Goal: Information Seeking & Learning: Learn about a topic

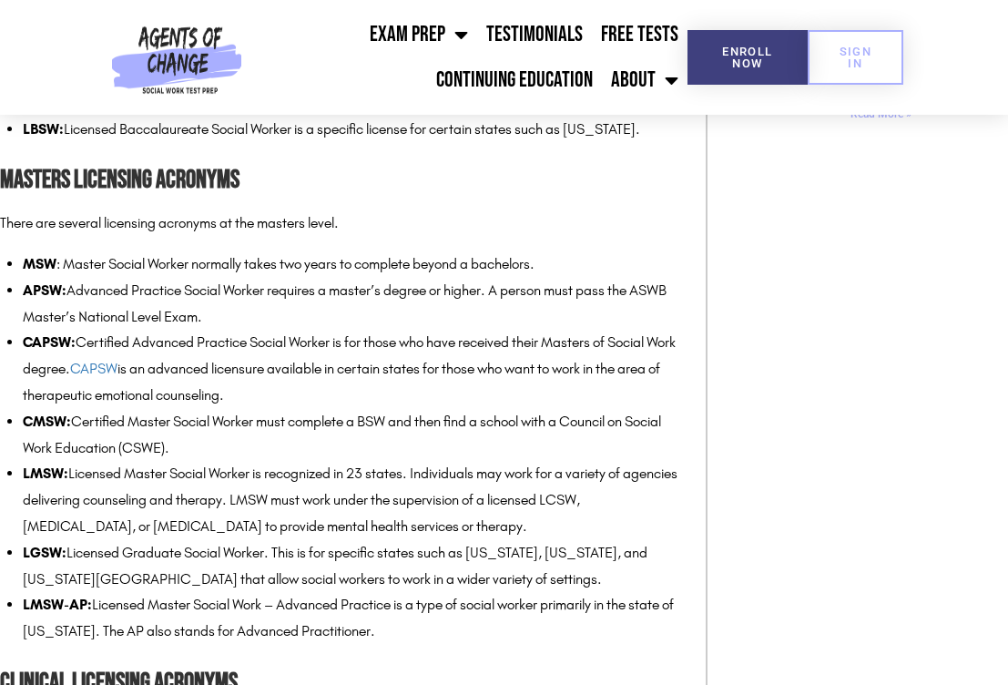
scroll to position [1497, 0]
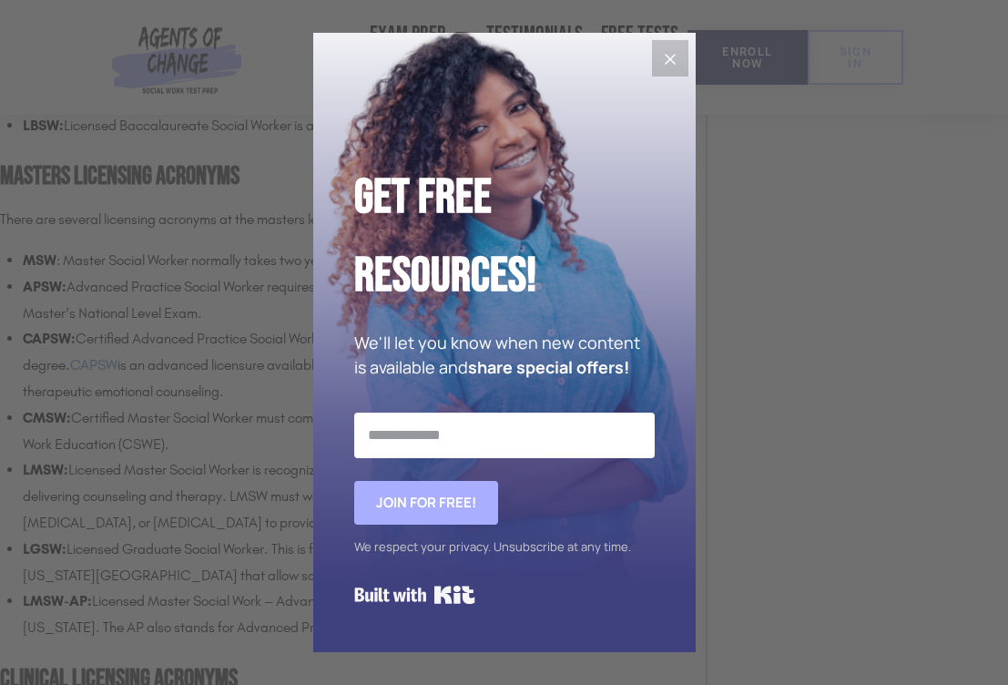
click at [668, 55] on icon "Close" at bounding box center [670, 59] width 22 height 22
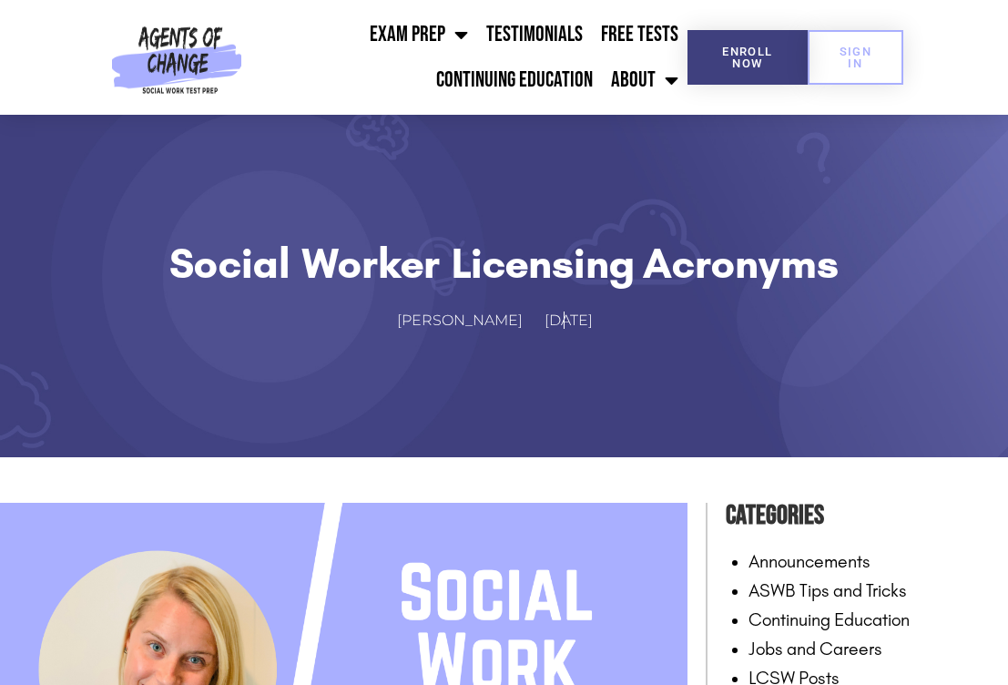
scroll to position [0, 0]
click at [532, 63] on link "Continuing Education" at bounding box center [514, 80] width 175 height 46
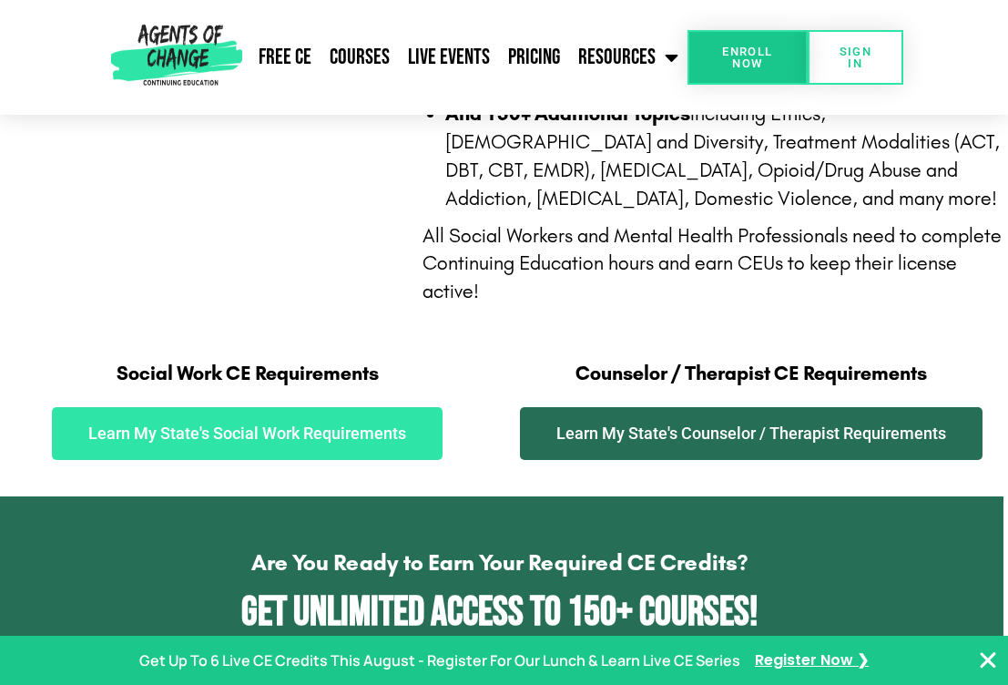
scroll to position [884, 5]
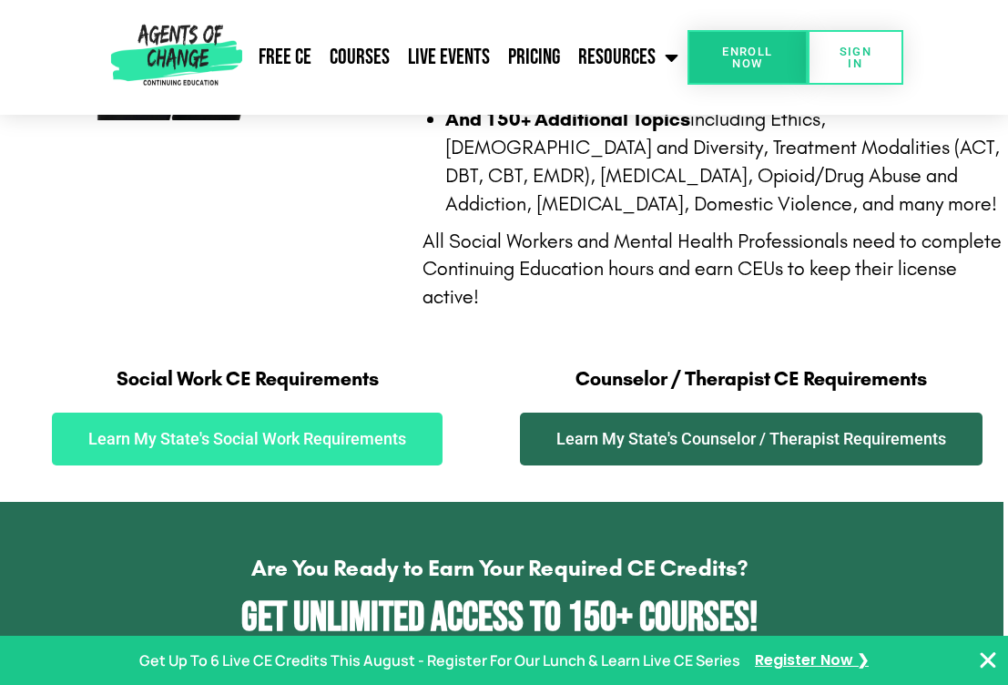
click at [591, 443] on link "Learn My State's Counselor / Therapist Requirements" at bounding box center [751, 438] width 462 height 53
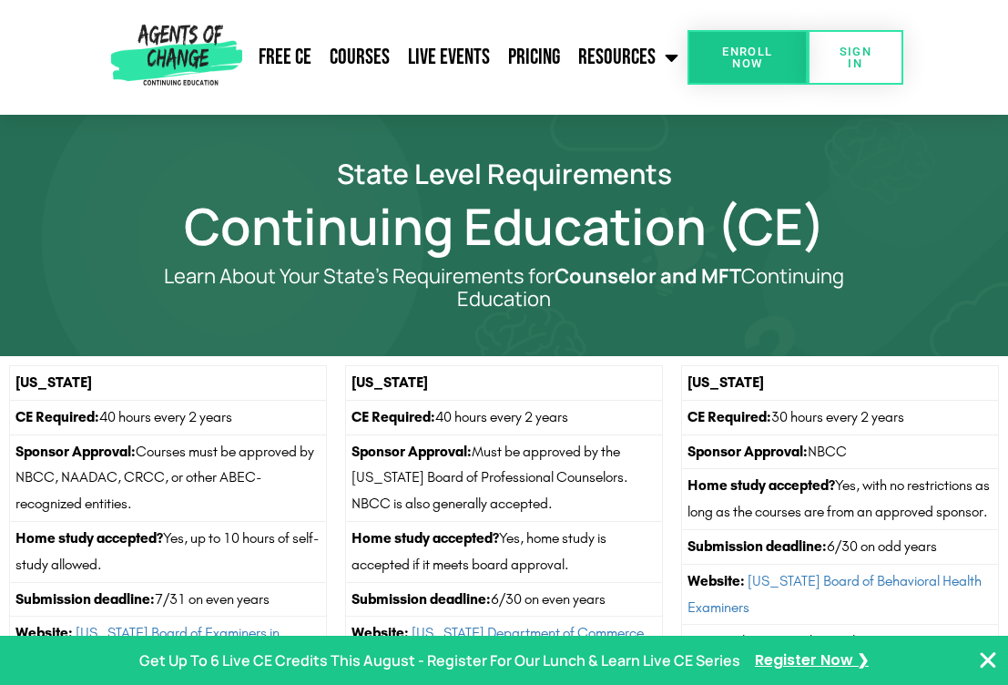
click at [662, 377] on th "Alaska" at bounding box center [503, 383] width 317 height 35
